Goal: Information Seeking & Learning: Check status

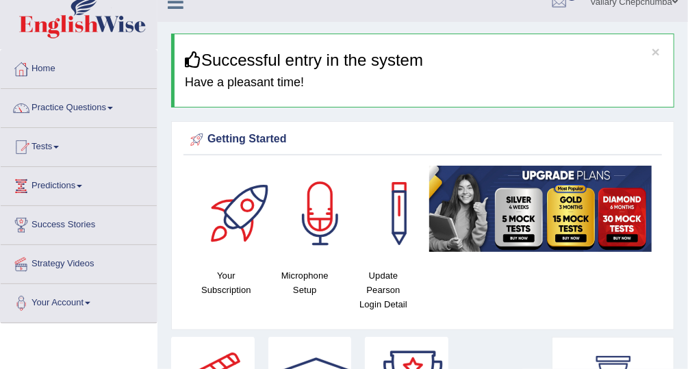
scroll to position [36, 0]
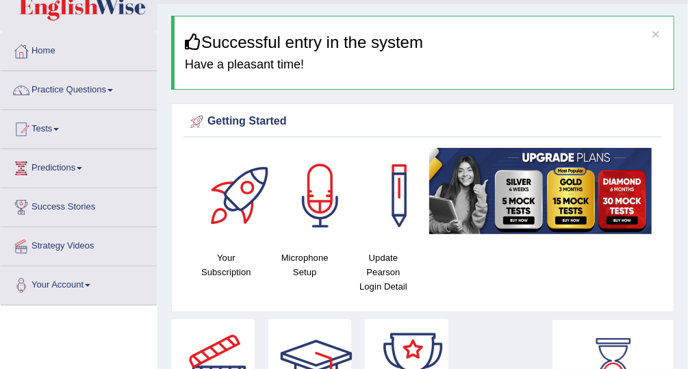
click at [49, 135] on link "Tests" at bounding box center [79, 127] width 156 height 34
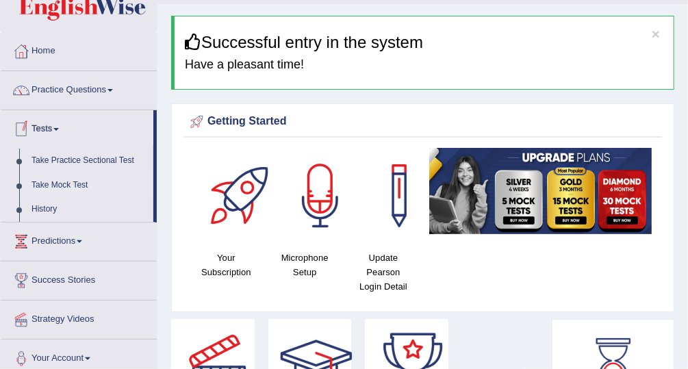
click at [50, 190] on link "Take Mock Test" at bounding box center [89, 185] width 128 height 25
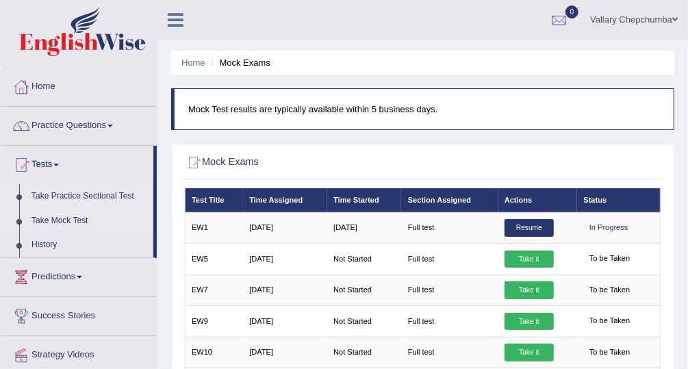
click at [60, 197] on link "Take Practice Sectional Test" at bounding box center [89, 196] width 128 height 25
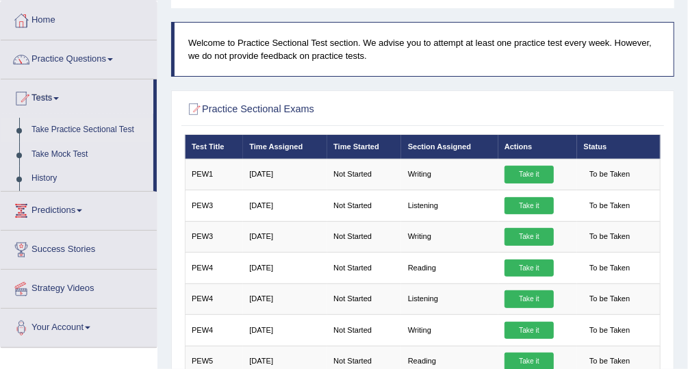
scroll to position [67, 0]
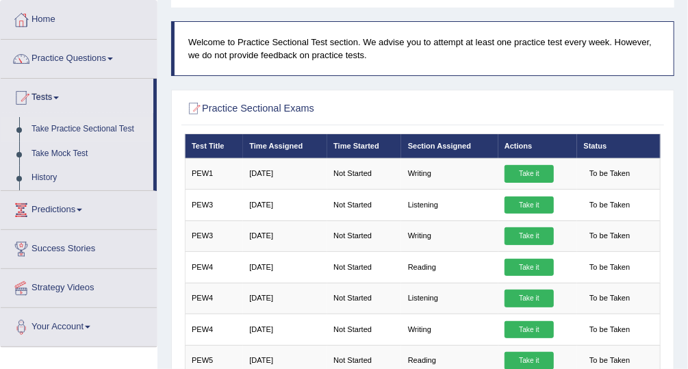
click at [50, 55] on link "Practice Questions" at bounding box center [79, 57] width 156 height 34
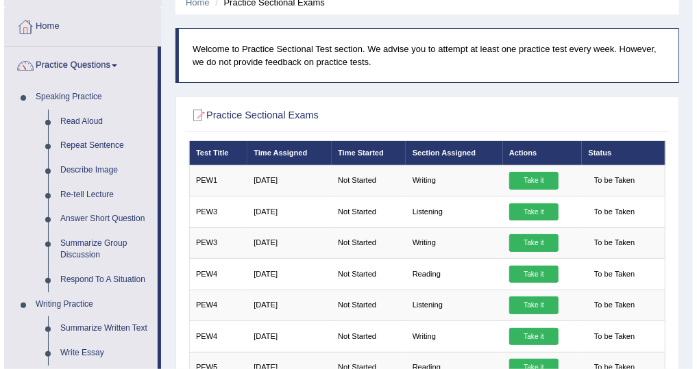
scroll to position [61, 0]
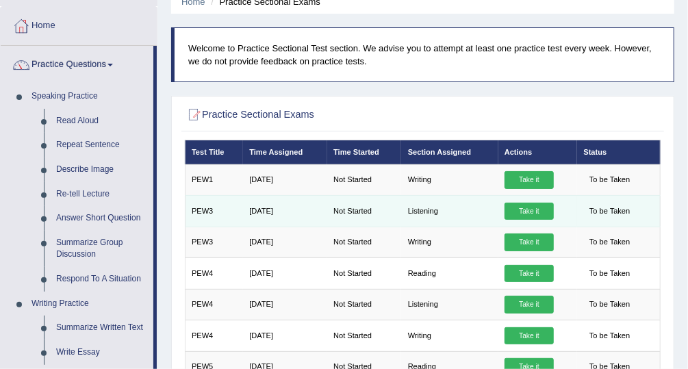
click at [536, 208] on link "Take it" at bounding box center [529, 212] width 49 height 18
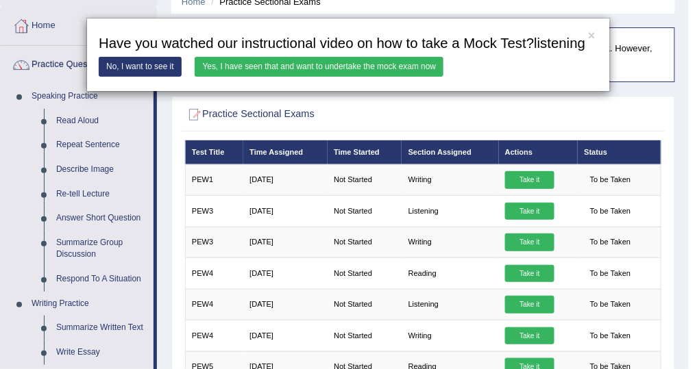
click at [358, 66] on link "Yes, I have seen that and want to undertake the mock exam now" at bounding box center [319, 67] width 249 height 20
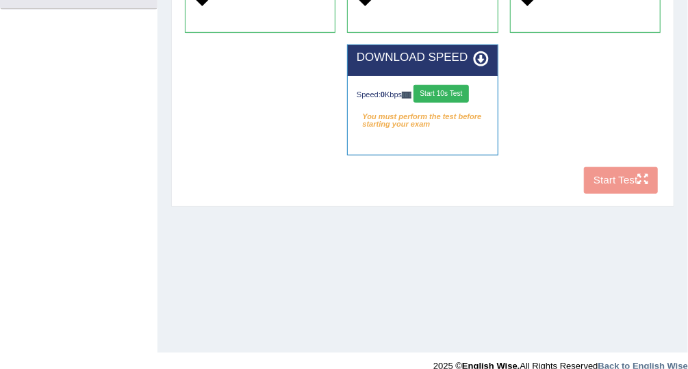
scroll to position [349, 0]
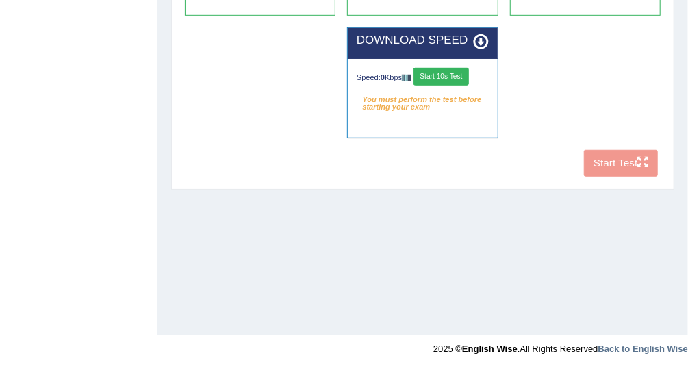
click at [456, 81] on button "Start 10s Test" at bounding box center [441, 77] width 55 height 18
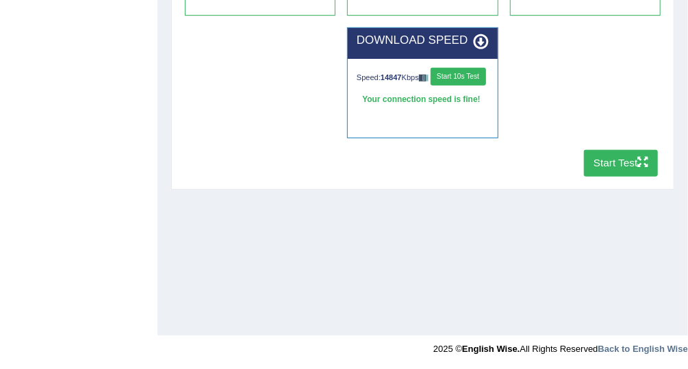
click at [641, 162] on icon "button" at bounding box center [643, 162] width 10 height 10
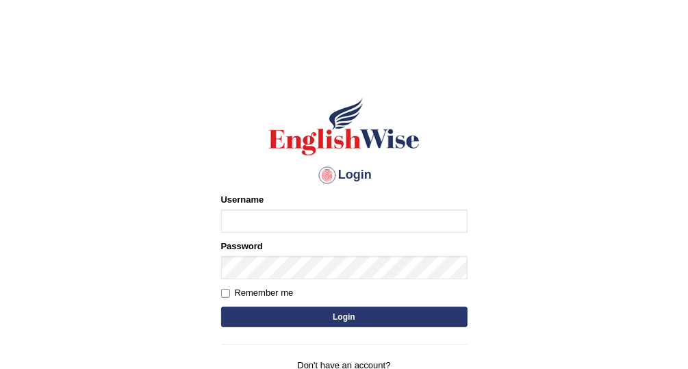
type input "Vallarie97"
click at [362, 325] on button "Login" at bounding box center [344, 317] width 247 height 21
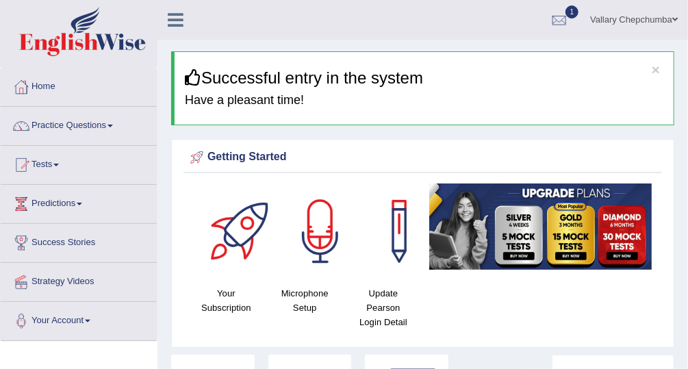
click at [559, 19] on div at bounding box center [559, 20] width 21 height 21
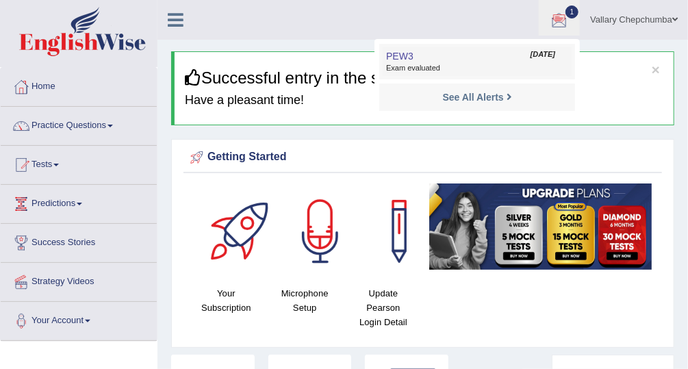
click at [450, 66] on span "Exam evaluated" at bounding box center [477, 68] width 182 height 11
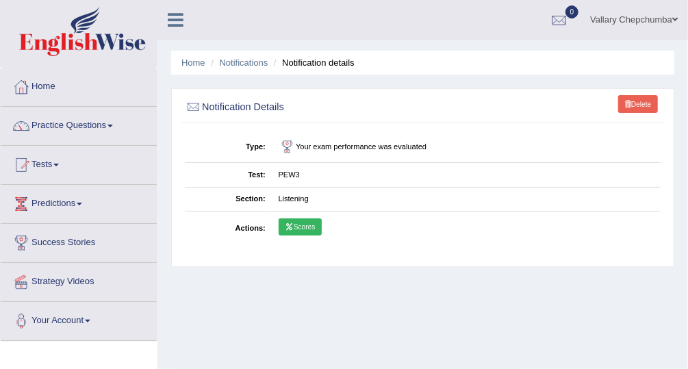
click at [304, 221] on link "Scores" at bounding box center [300, 228] width 43 height 18
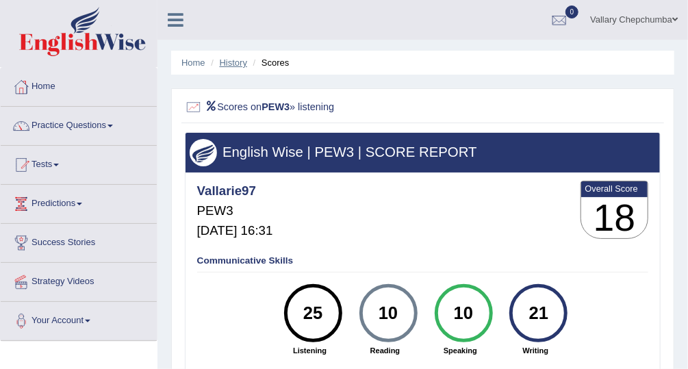
click at [239, 64] on link "History" at bounding box center [233, 63] width 27 height 10
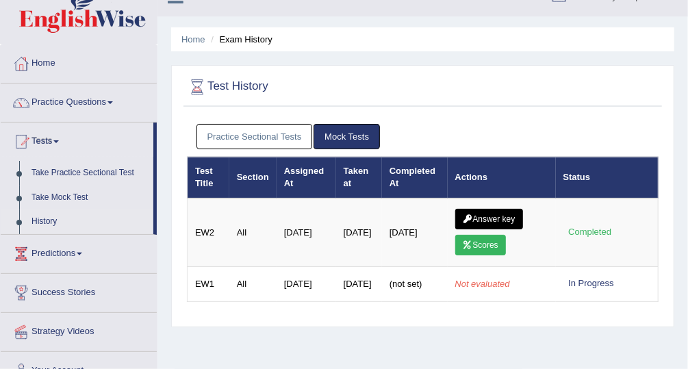
scroll to position [29, 0]
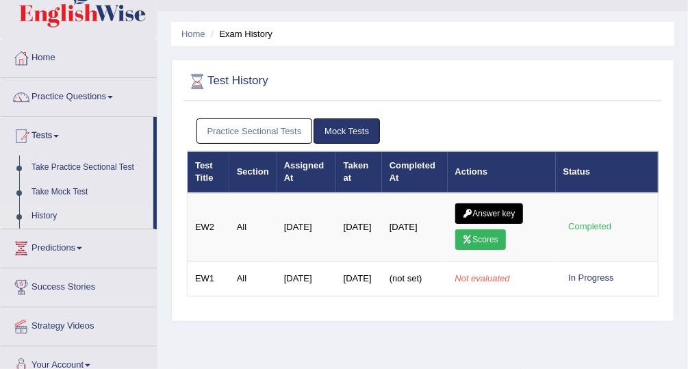
click at [277, 138] on link "Practice Sectional Tests" at bounding box center [255, 131] width 116 height 25
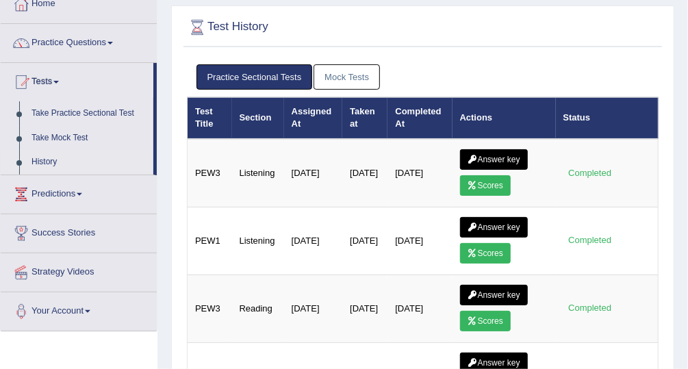
scroll to position [122, 0]
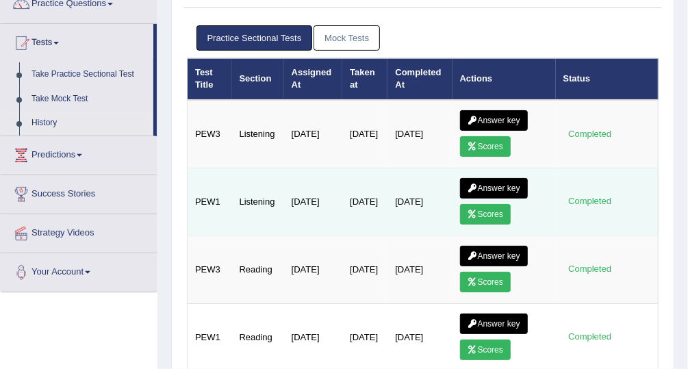
click at [489, 211] on link "Scores" at bounding box center [485, 214] width 51 height 21
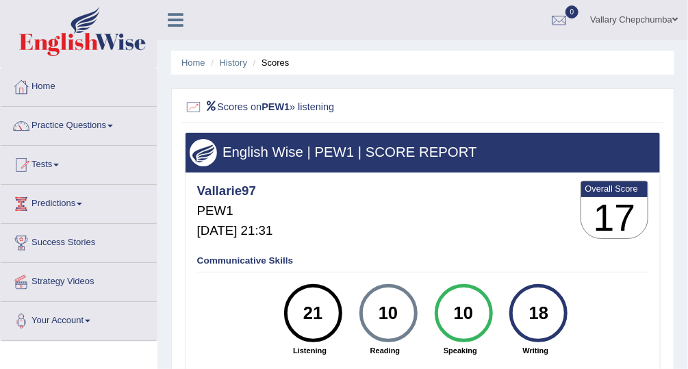
click at [266, 61] on li "Scores" at bounding box center [270, 62] width 40 height 13
click at [245, 66] on link "History" at bounding box center [233, 63] width 27 height 10
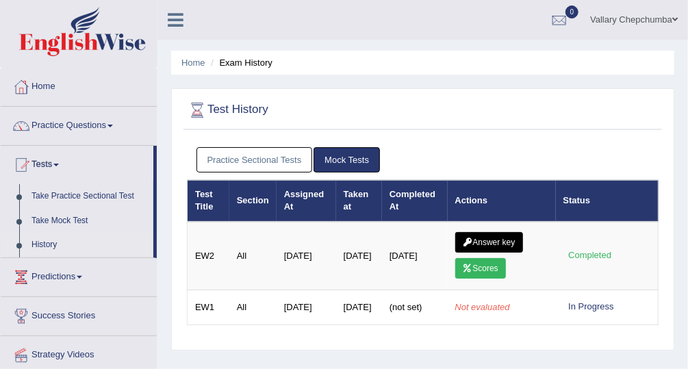
click at [277, 157] on link "Practice Sectional Tests" at bounding box center [255, 159] width 116 height 25
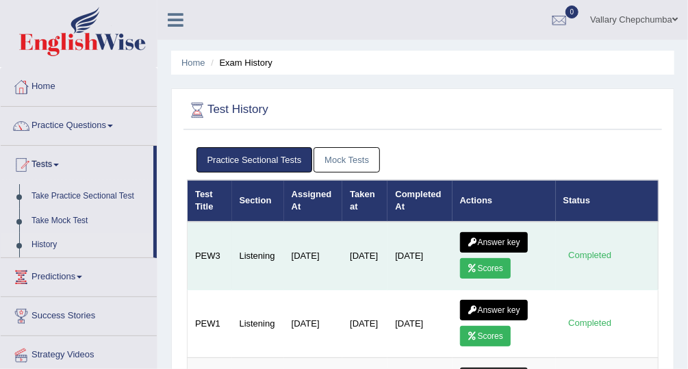
click at [494, 266] on link "Scores" at bounding box center [485, 268] width 51 height 21
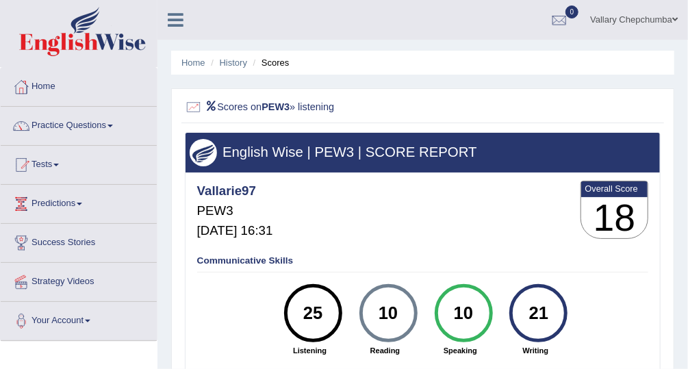
click at [276, 64] on li "Scores" at bounding box center [270, 62] width 40 height 13
click at [236, 66] on link "History" at bounding box center [233, 63] width 27 height 10
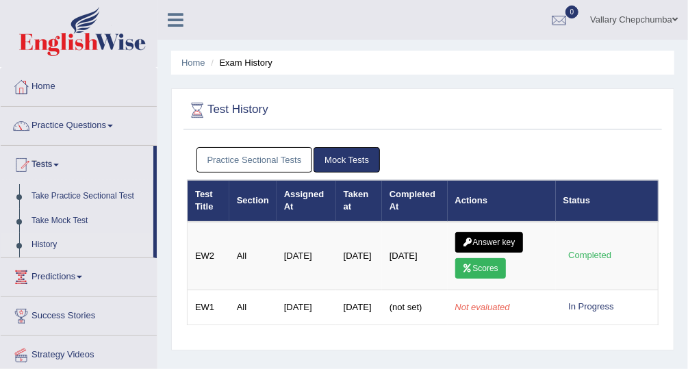
click at [292, 169] on link "Practice Sectional Tests" at bounding box center [255, 159] width 116 height 25
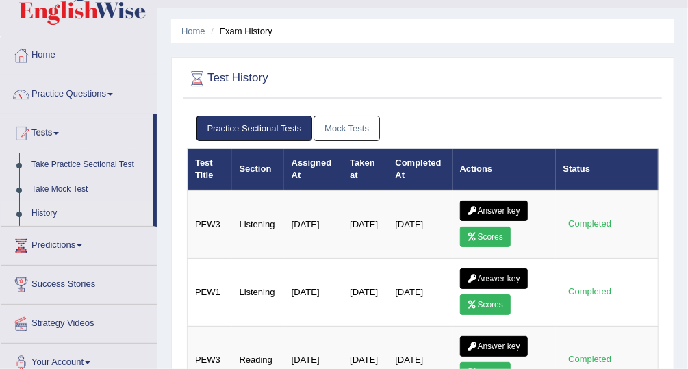
scroll to position [23, 0]
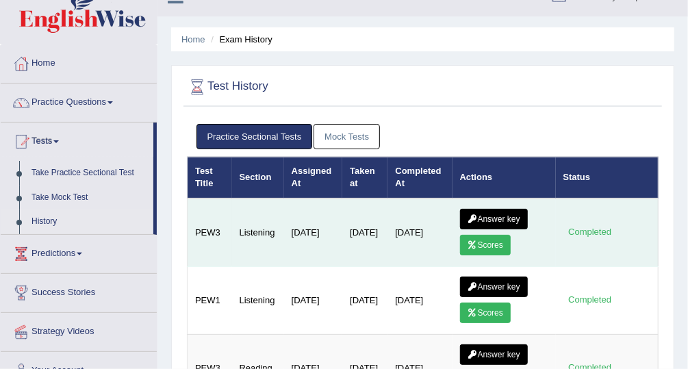
click at [504, 212] on link "Answer key" at bounding box center [494, 219] width 68 height 21
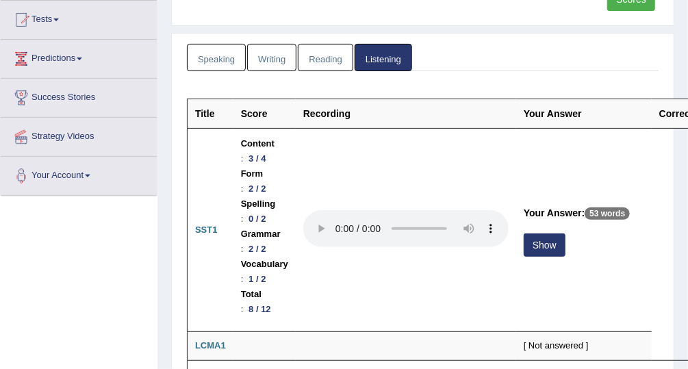
scroll to position [169, 0]
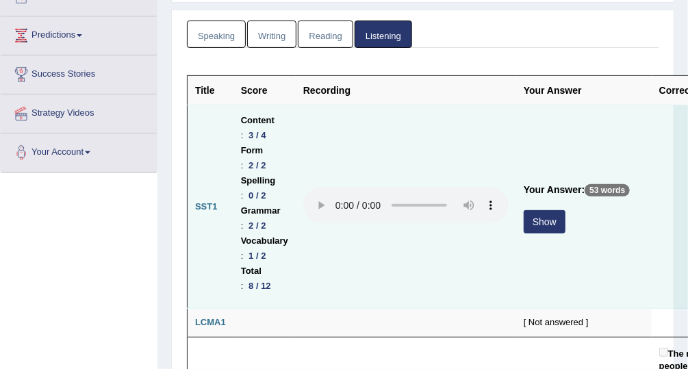
click at [545, 219] on button "Show" at bounding box center [545, 221] width 42 height 23
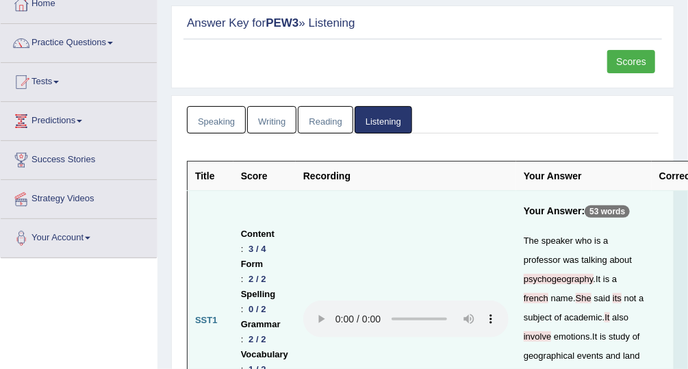
scroll to position [82, 0]
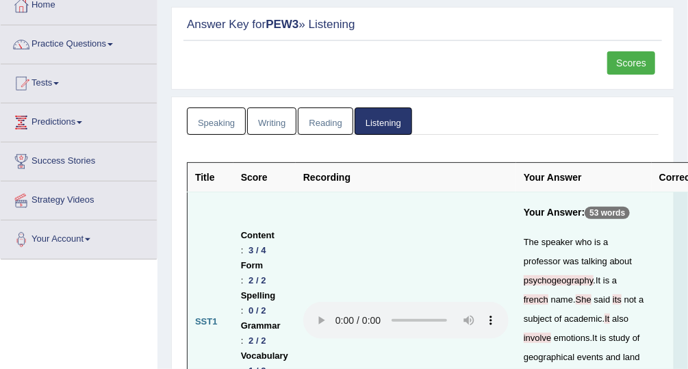
click at [280, 123] on link "Writing" at bounding box center [271, 122] width 49 height 28
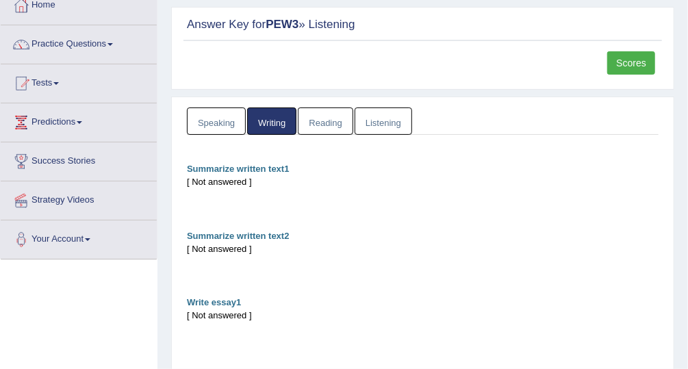
click at [379, 116] on link "Listening" at bounding box center [384, 122] width 58 height 28
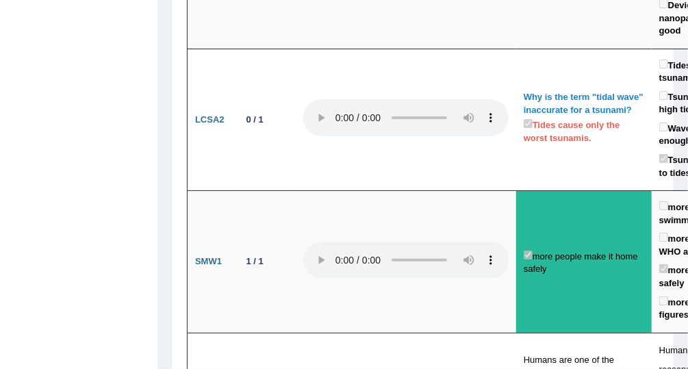
scroll to position [3137, 0]
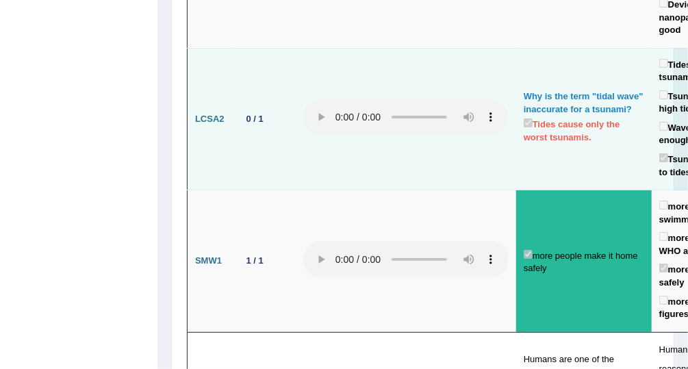
click at [469, 169] on td at bounding box center [406, 119] width 221 height 142
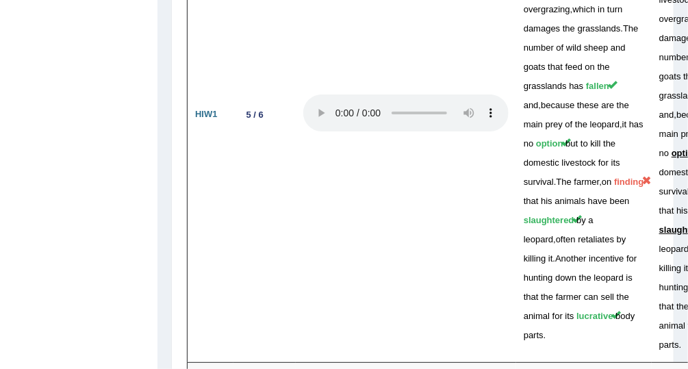
scroll to position [3604, 0]
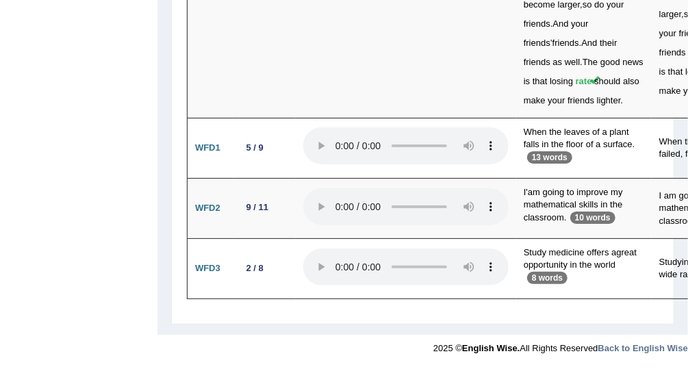
scroll to position [4677, 0]
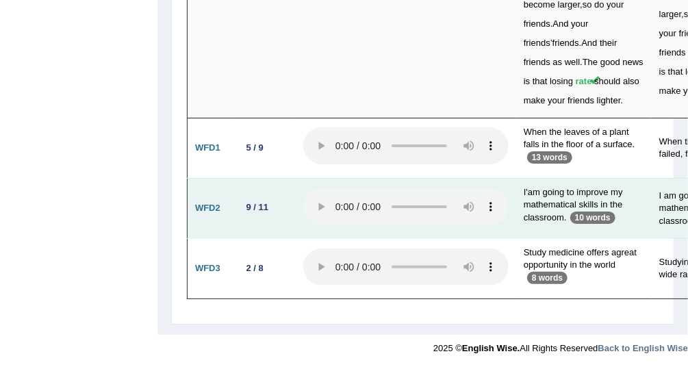
click at [590, 216] on p "10 words" at bounding box center [593, 218] width 45 height 12
click at [591, 219] on p "10 words" at bounding box center [593, 218] width 45 height 12
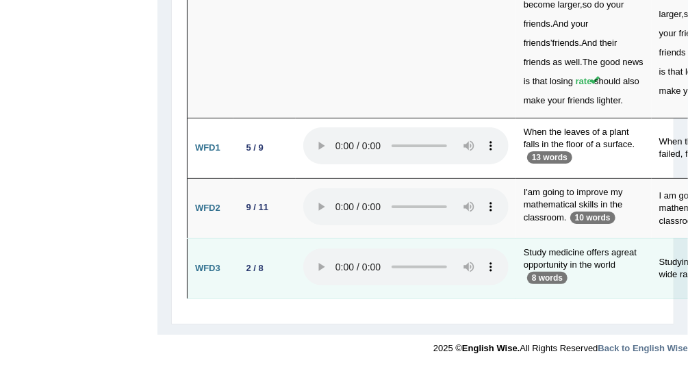
click at [565, 275] on p "8 words" at bounding box center [548, 278] width 40 height 12
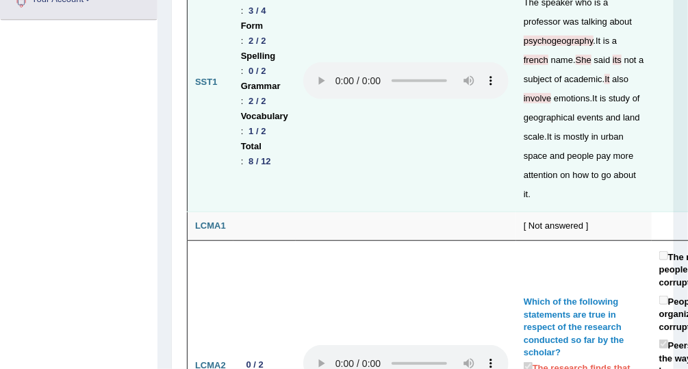
scroll to position [0, 0]
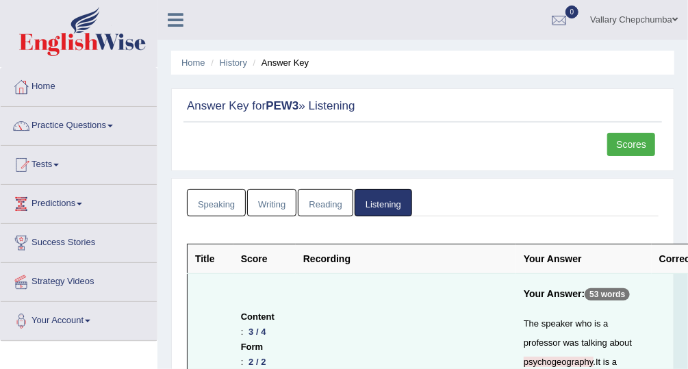
click at [303, 66] on li "Answer Key" at bounding box center [280, 62] width 60 height 13
click at [235, 67] on link "History" at bounding box center [233, 63] width 27 height 10
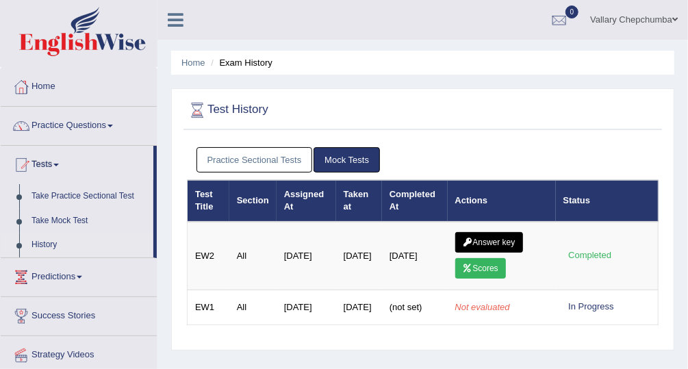
click at [304, 164] on link "Practice Sectional Tests" at bounding box center [255, 159] width 116 height 25
